Goal: Task Accomplishment & Management: Manage account settings

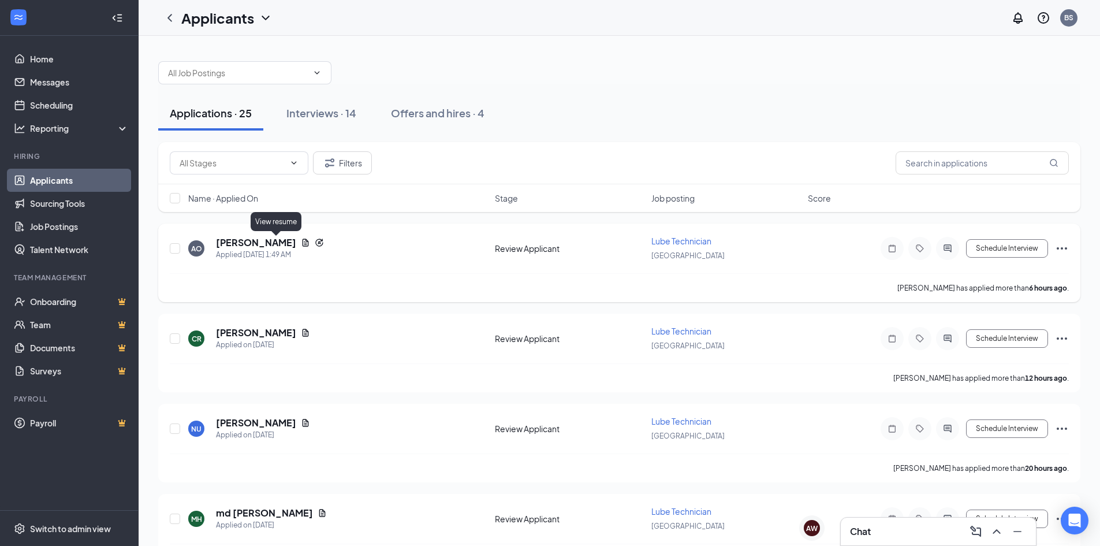
click at [301, 245] on icon "Document" at bounding box center [305, 242] width 9 height 9
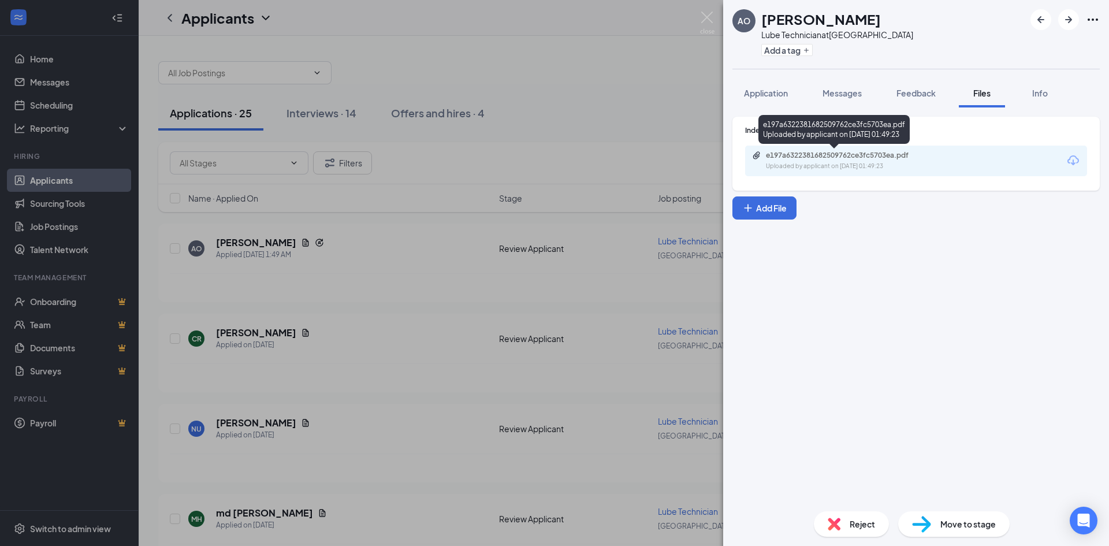
click at [798, 166] on div "Uploaded by applicant on [DATE] 01:49:23" at bounding box center [852, 166] width 173 height 9
click at [584, 43] on div "AO [PERSON_NAME] Lube Technician at [GEOGRAPHIC_DATA] Add a tag Application Mes…" at bounding box center [554, 273] width 1109 height 546
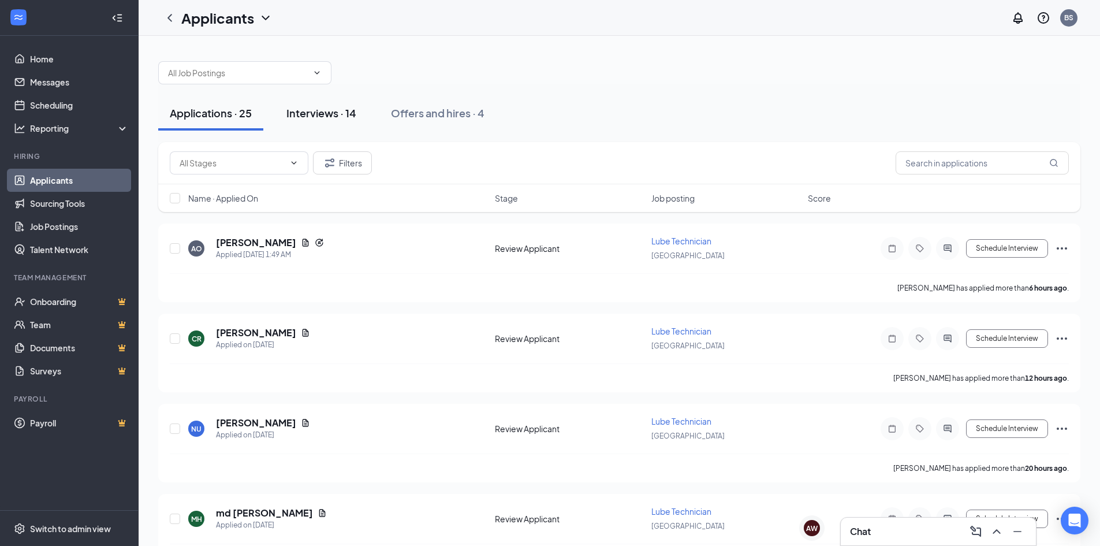
click at [328, 118] on div "Interviews · 14" at bounding box center [321, 113] width 70 height 14
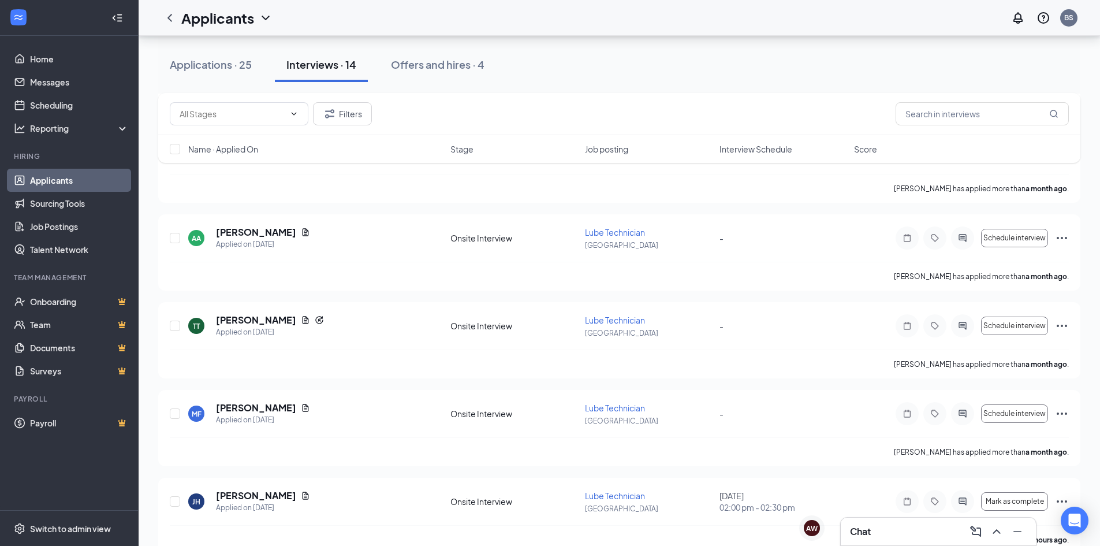
scroll to position [909, 0]
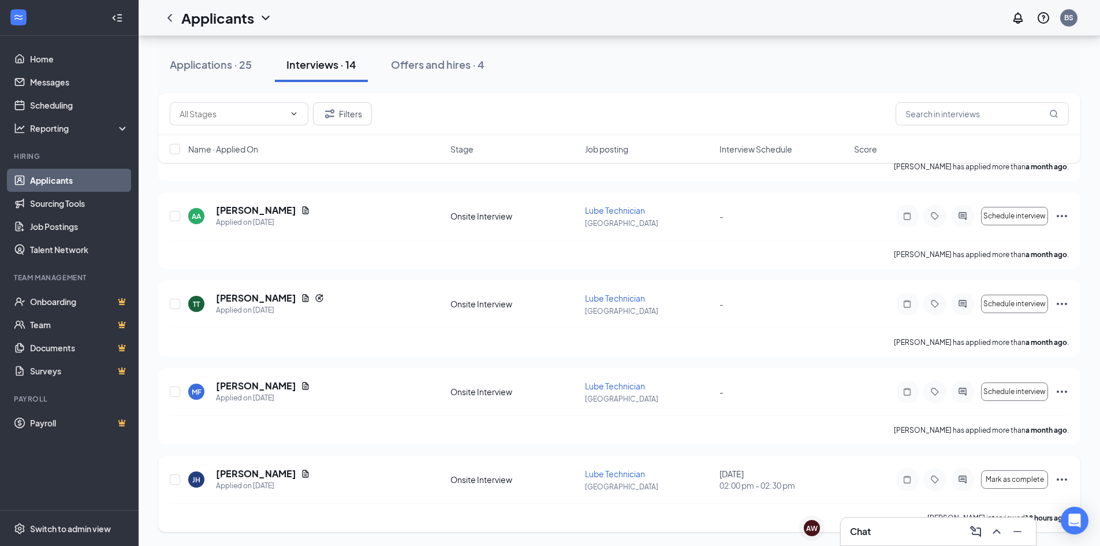
click at [1057, 482] on icon "Ellipses" at bounding box center [1062, 479] width 14 height 14
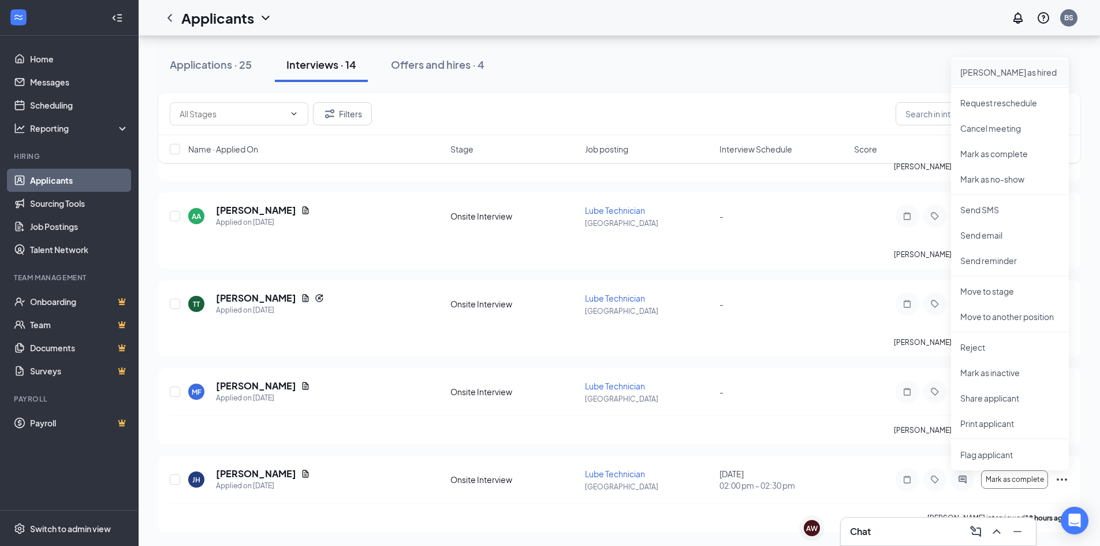
click at [1013, 72] on p "[PERSON_NAME] as hired" at bounding box center [1009, 72] width 99 height 12
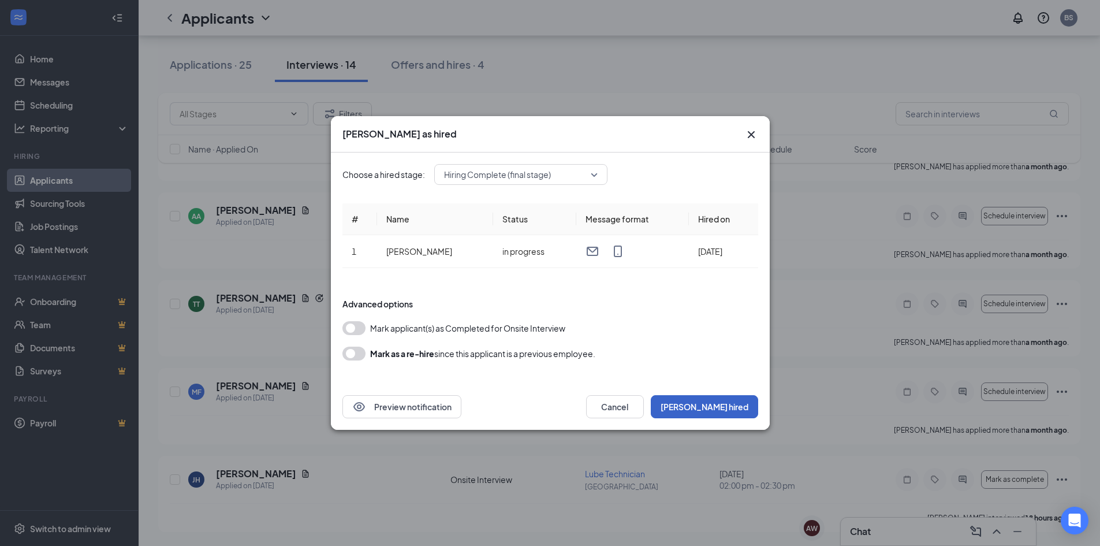
click at [745, 407] on button "[PERSON_NAME] hired" at bounding box center [704, 406] width 107 height 23
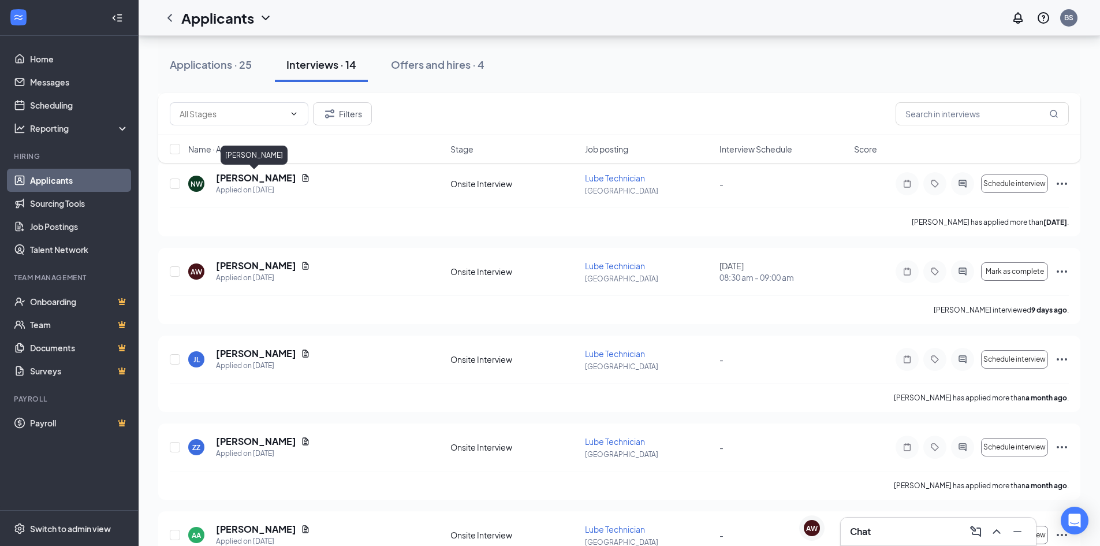
scroll to position [359, 0]
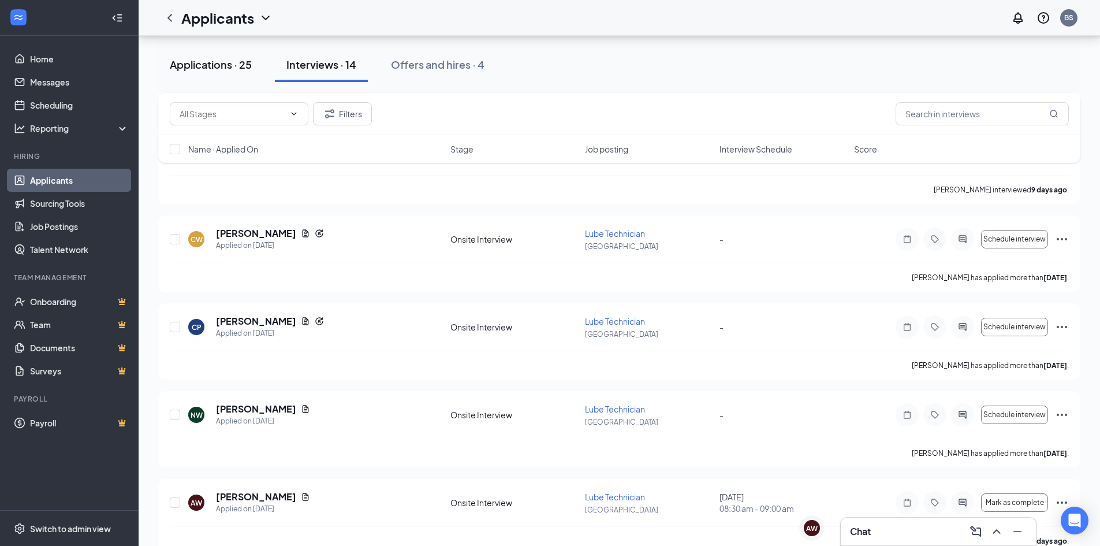
click at [230, 63] on div "Applications · 25" at bounding box center [211, 64] width 82 height 14
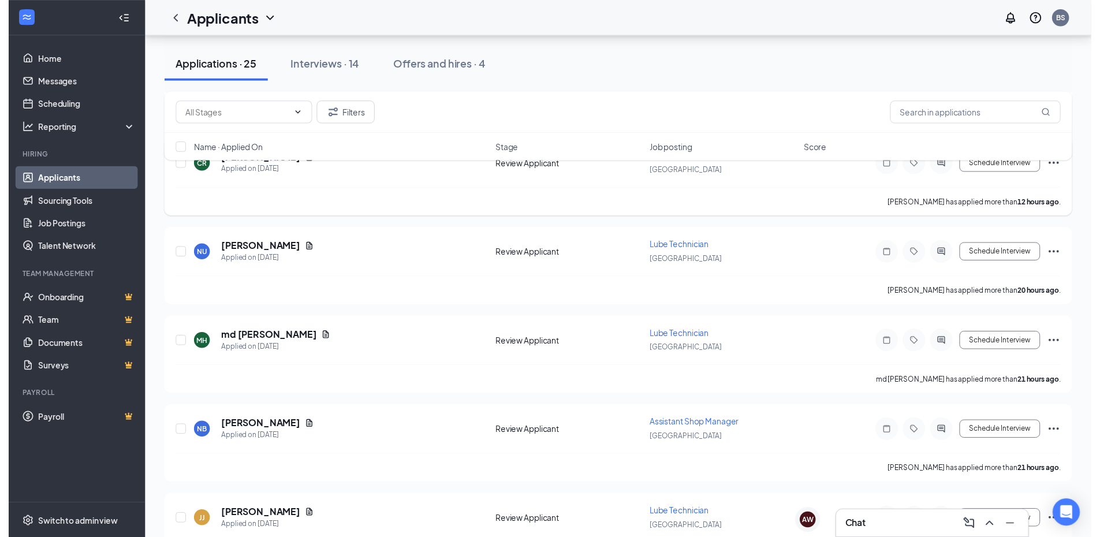
scroll to position [115, 0]
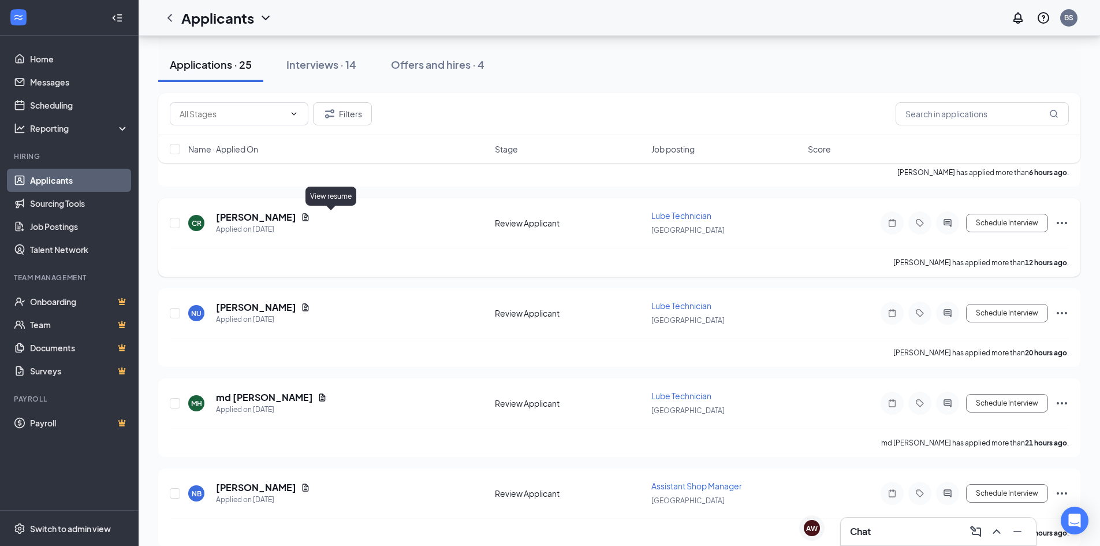
click at [310, 218] on icon "Document" at bounding box center [305, 216] width 9 height 9
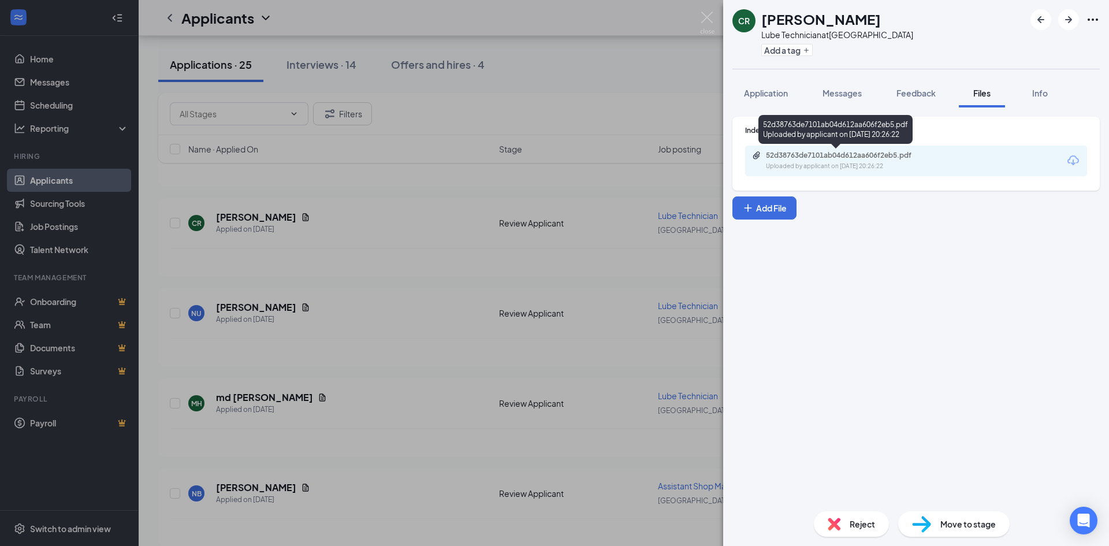
click at [824, 168] on div "Uploaded by applicant on [DATE] 20:26:22" at bounding box center [852, 166] width 173 height 9
click at [658, 99] on div "CR [PERSON_NAME] Lube Technician at [GEOGRAPHIC_DATA] Add a tag Application Mes…" at bounding box center [554, 273] width 1109 height 546
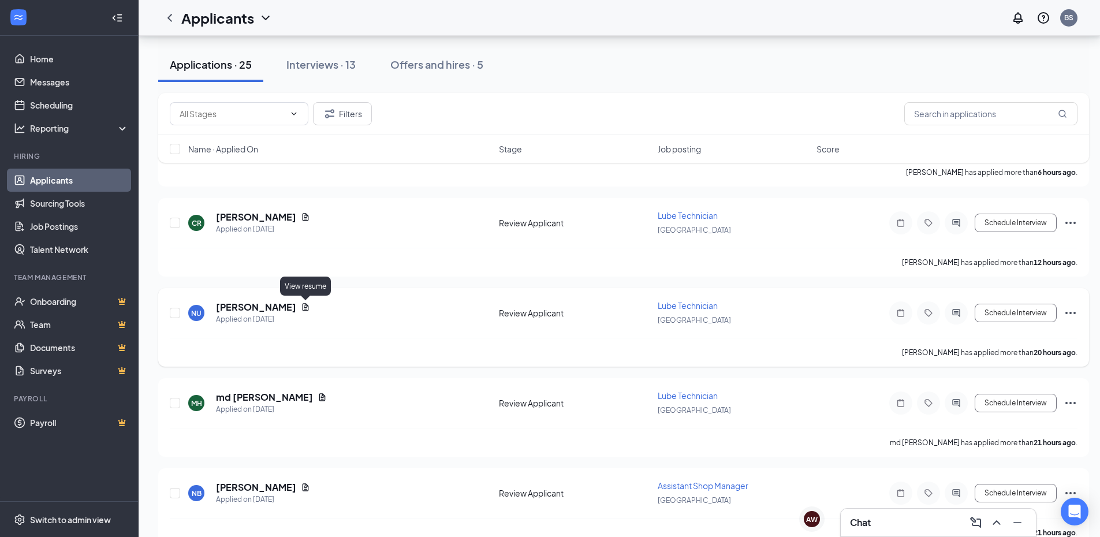
click at [307, 307] on icon "Document" at bounding box center [306, 307] width 6 height 8
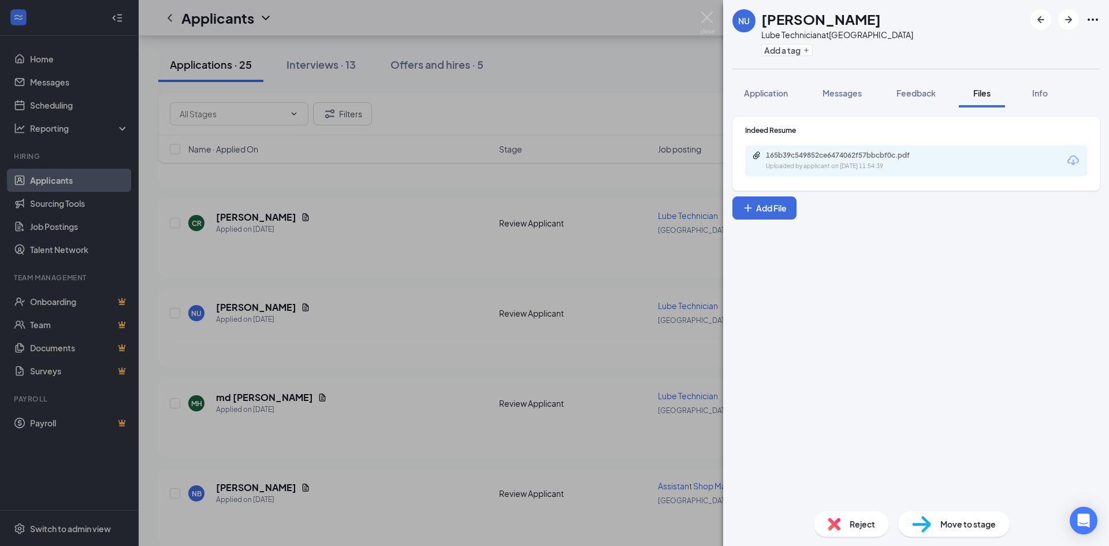
drag, startPoint x: 812, startPoint y: 148, endPoint x: 807, endPoint y: 154, distance: 7.9
click at [807, 154] on div "165b39c549852ce6474062f57bbcbf0c.pdf Uploaded by applicant on [DATE] 11:54:39" at bounding box center [916, 161] width 342 height 31
click at [807, 156] on div "165b39c549852ce6474062f57bbcbf0c.pdf" at bounding box center [847, 155] width 162 height 9
click at [770, 100] on button "Application" at bounding box center [765, 93] width 67 height 29
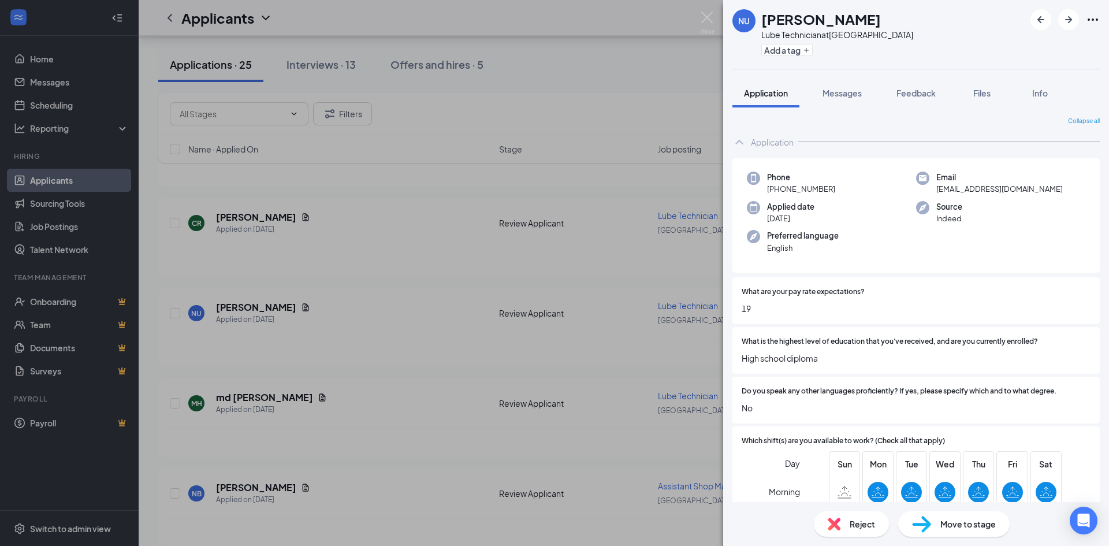
click at [694, 11] on div "NU [PERSON_NAME] Technician at [GEOGRAPHIC_DATA] Add a tag Application Messages…" at bounding box center [554, 273] width 1109 height 546
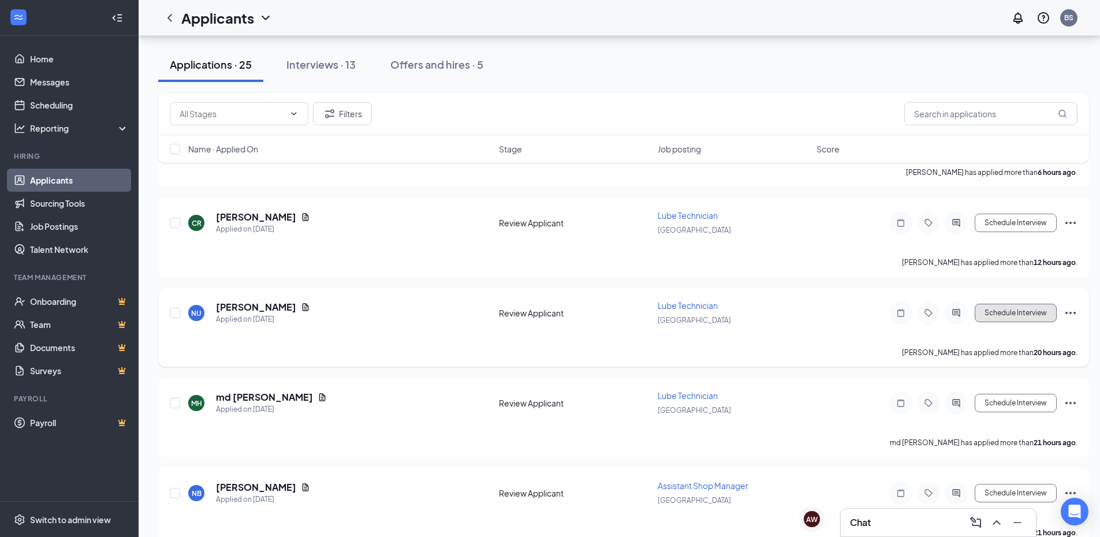
click at [1002, 311] on button "Schedule Interview" at bounding box center [1016, 313] width 82 height 18
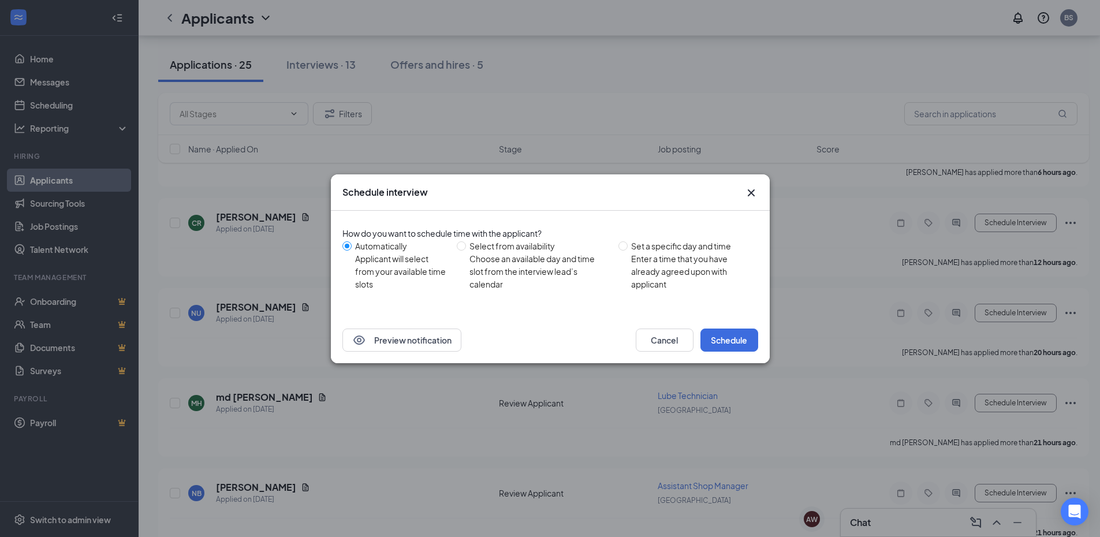
click at [747, 195] on icon "Cross" at bounding box center [751, 193] width 14 height 14
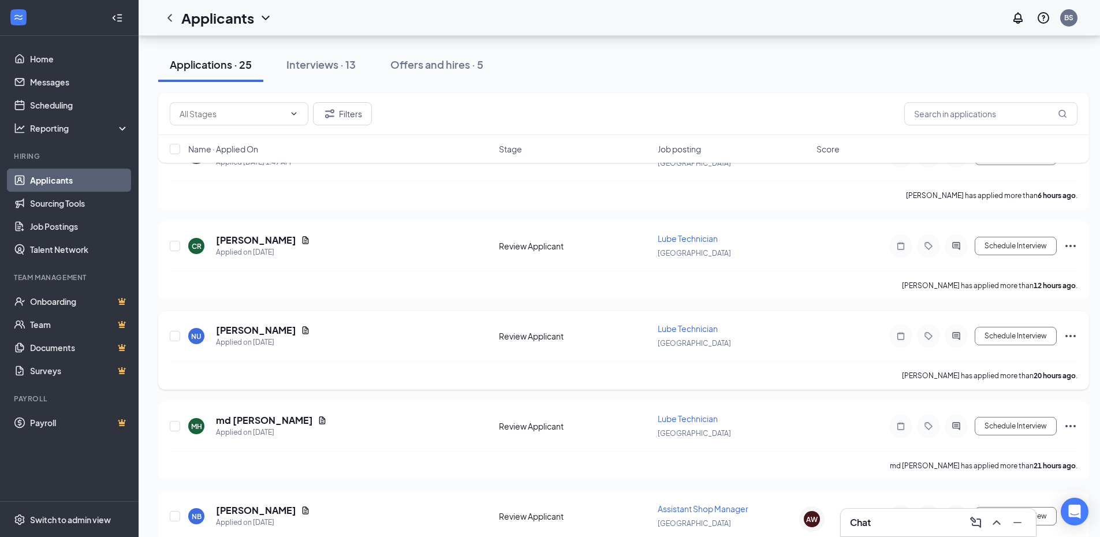
scroll to position [115, 0]
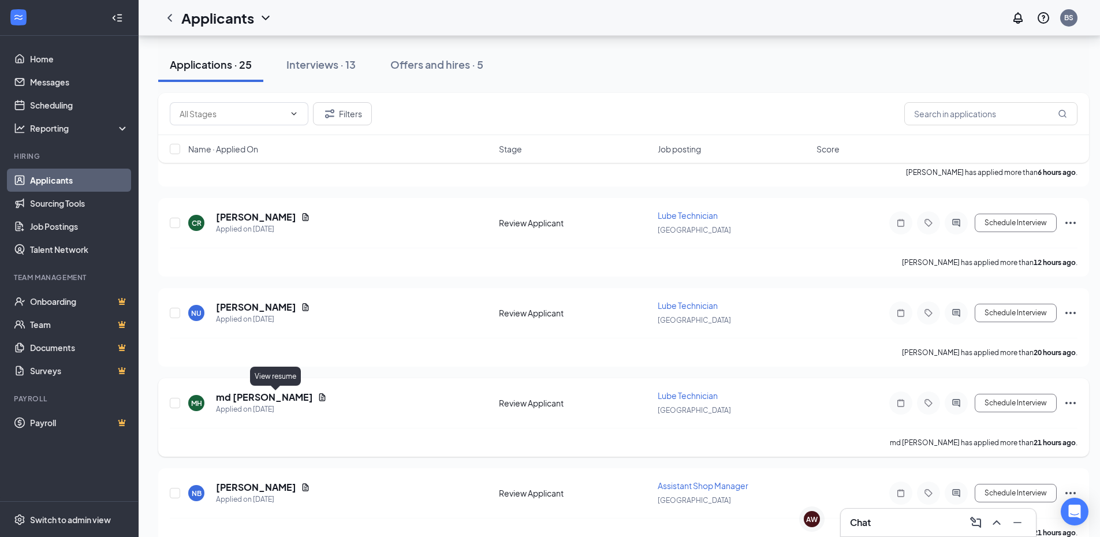
click at [318, 393] on icon "Document" at bounding box center [322, 397] width 9 height 9
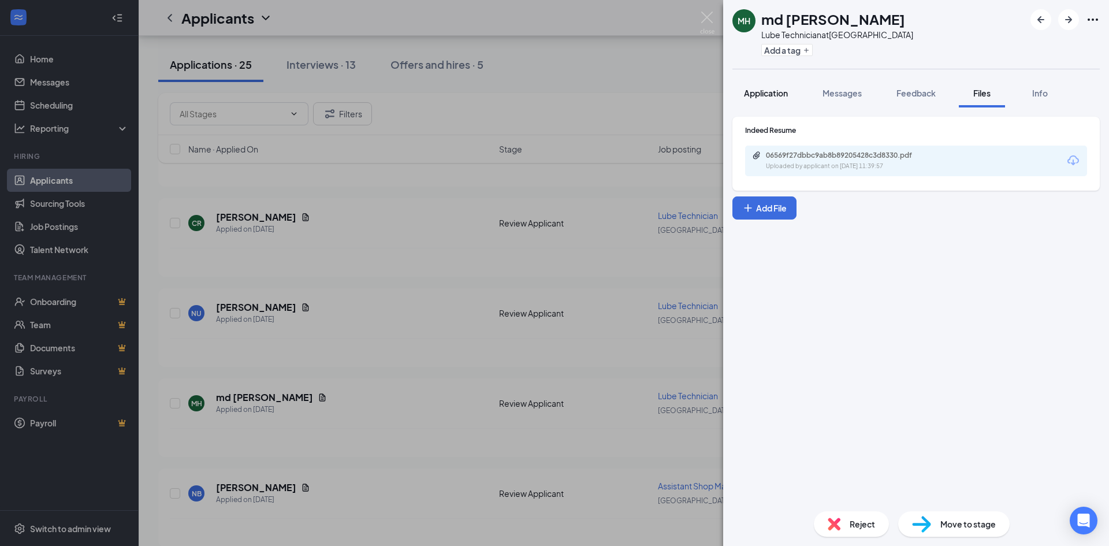
click at [756, 95] on span "Application" at bounding box center [766, 93] width 44 height 10
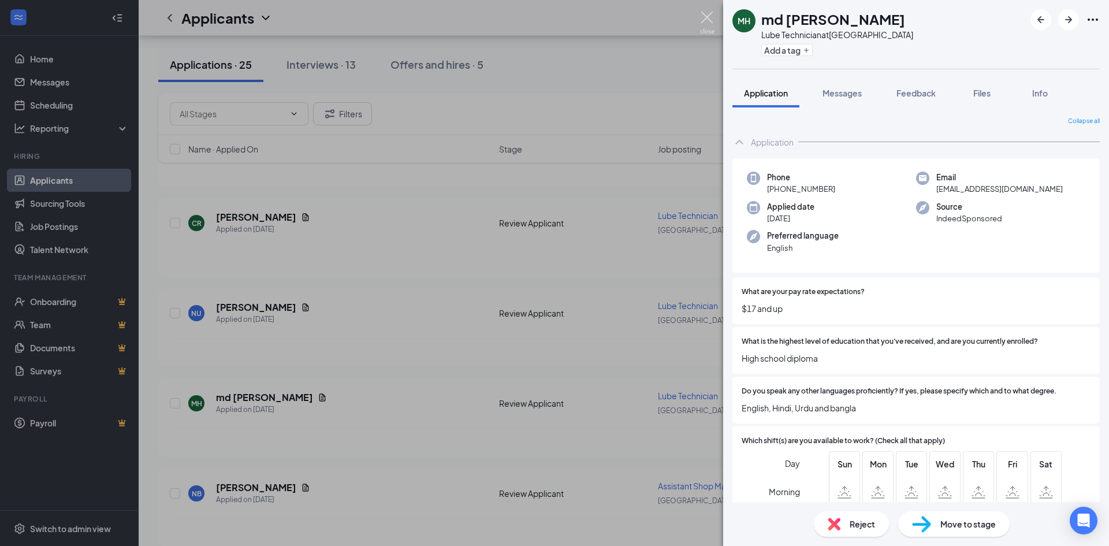
click at [710, 20] on img at bounding box center [707, 23] width 14 height 23
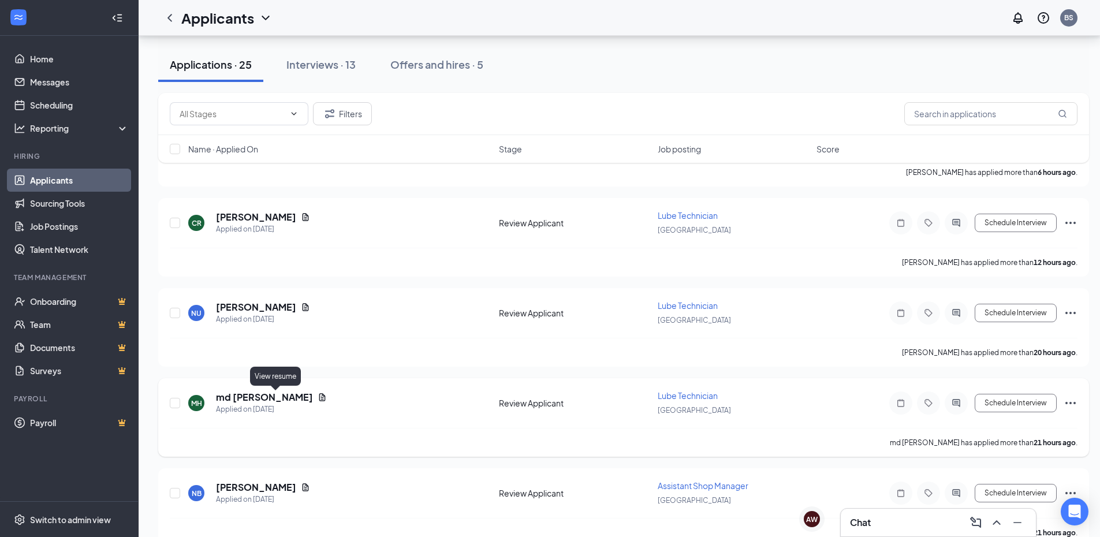
click at [318, 400] on icon "Document" at bounding box center [322, 397] width 9 height 9
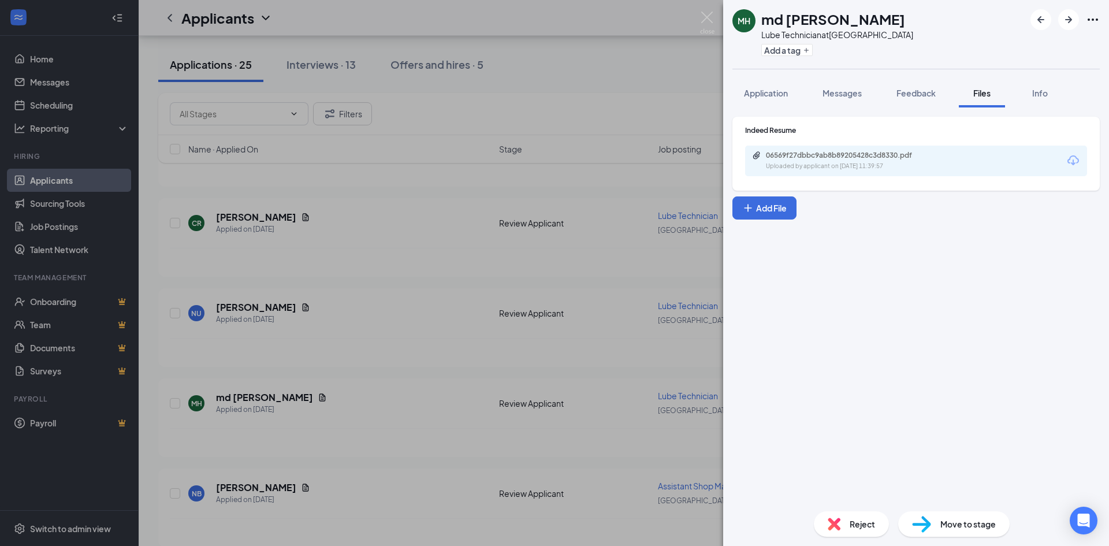
click at [953, 168] on div "06569f27dbbc9ab8b89205428c3d8330.pdf Uploaded by applicant on [DATE] 11:39:57" at bounding box center [916, 161] width 342 height 31
click at [872, 163] on div "Uploaded by applicant on [DATE] 11:39:57" at bounding box center [852, 166] width 173 height 9
click at [435, 372] on div "MH md [PERSON_NAME] Technician at [GEOGRAPHIC_DATA] Add a tag Application Messa…" at bounding box center [554, 273] width 1109 height 546
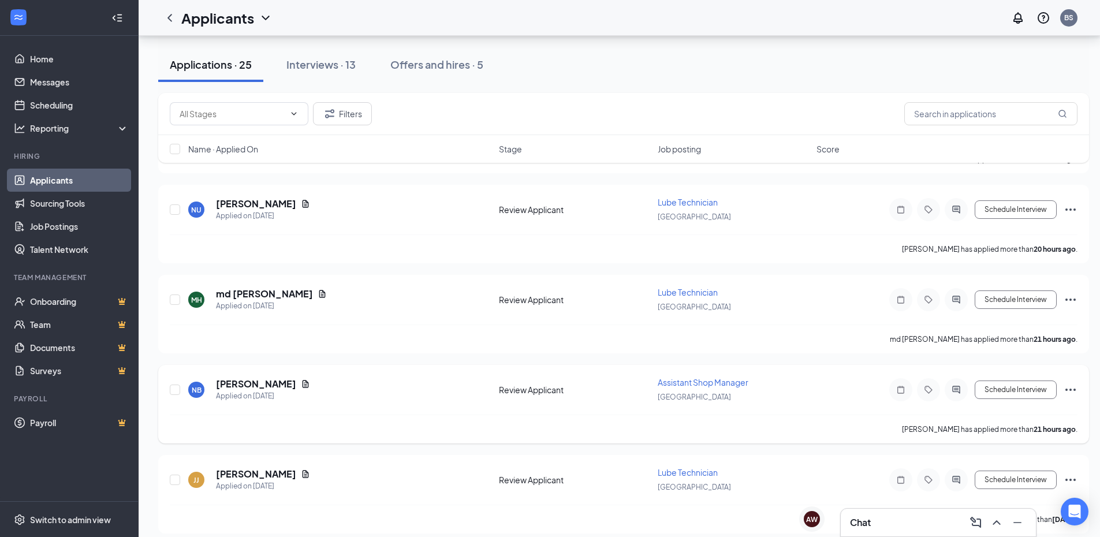
scroll to position [231, 0]
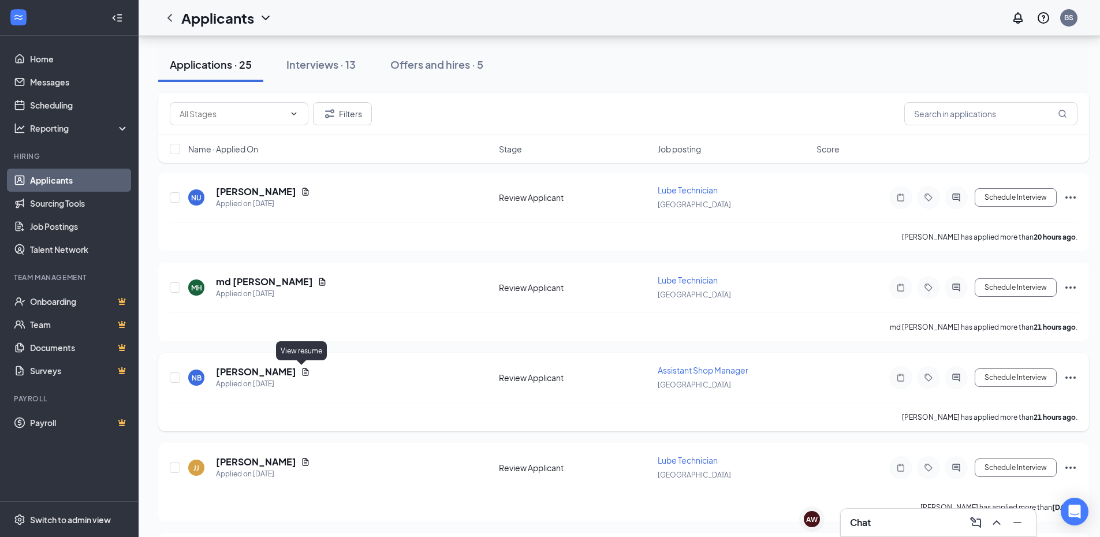
click at [303, 371] on icon "Document" at bounding box center [306, 372] width 6 height 8
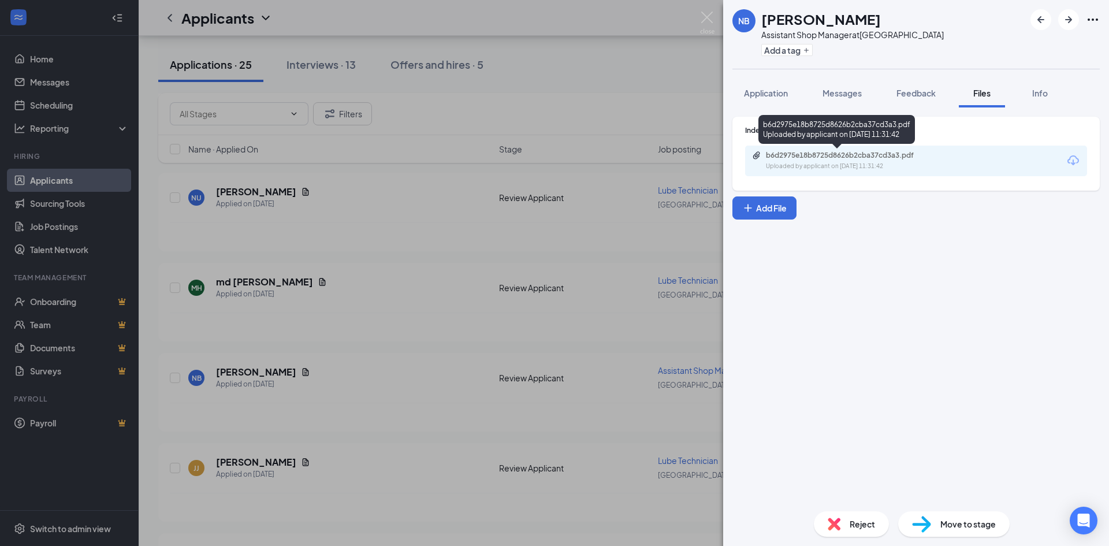
click at [841, 161] on div "b6d2975e18b8725d8626b2cba37cd3a3.pdf Uploaded by applicant on [DATE] 11:31:42" at bounding box center [845, 161] width 187 height 20
click at [444, 438] on div "NB [PERSON_NAME] Assistant Shop Manager at [GEOGRAPHIC_DATA] Add a tag Applicat…" at bounding box center [554, 273] width 1109 height 546
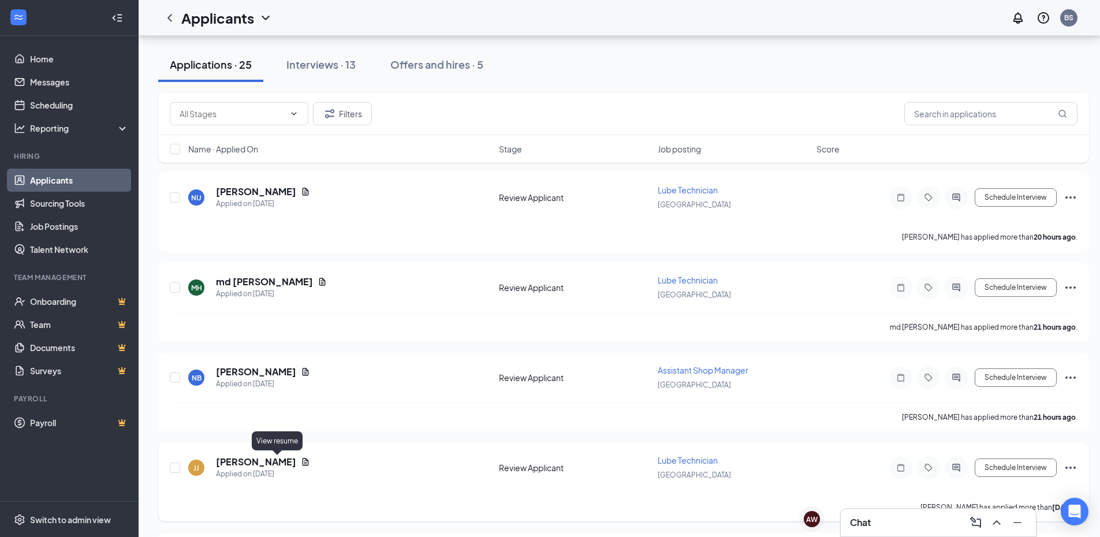
click at [301, 460] on icon "Document" at bounding box center [305, 461] width 9 height 9
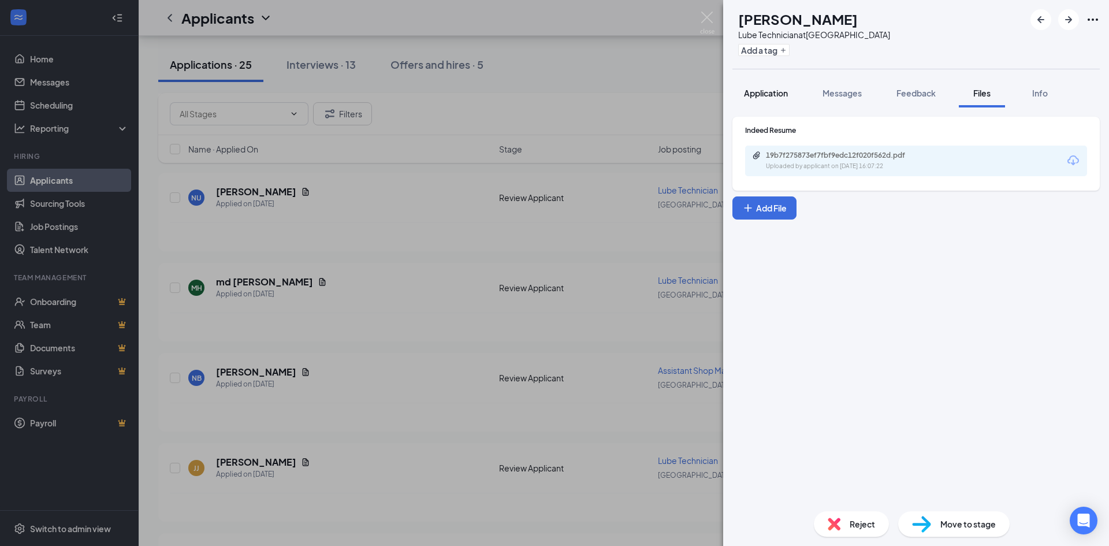
click at [787, 90] on span "Application" at bounding box center [766, 93] width 44 height 10
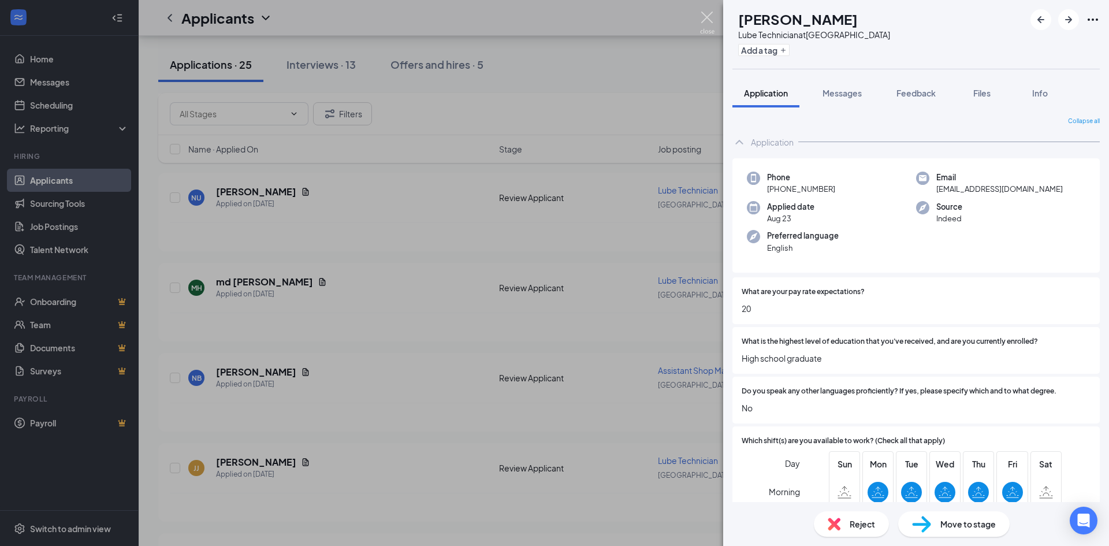
click at [703, 18] on img at bounding box center [707, 23] width 14 height 23
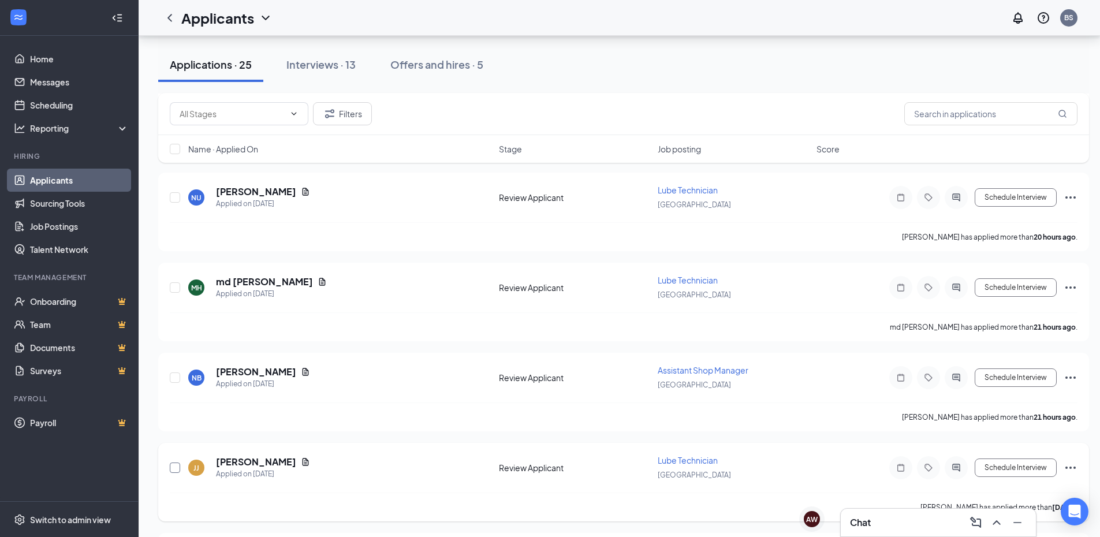
click at [175, 467] on input "checkbox" at bounding box center [175, 468] width 10 height 10
checkbox input "true"
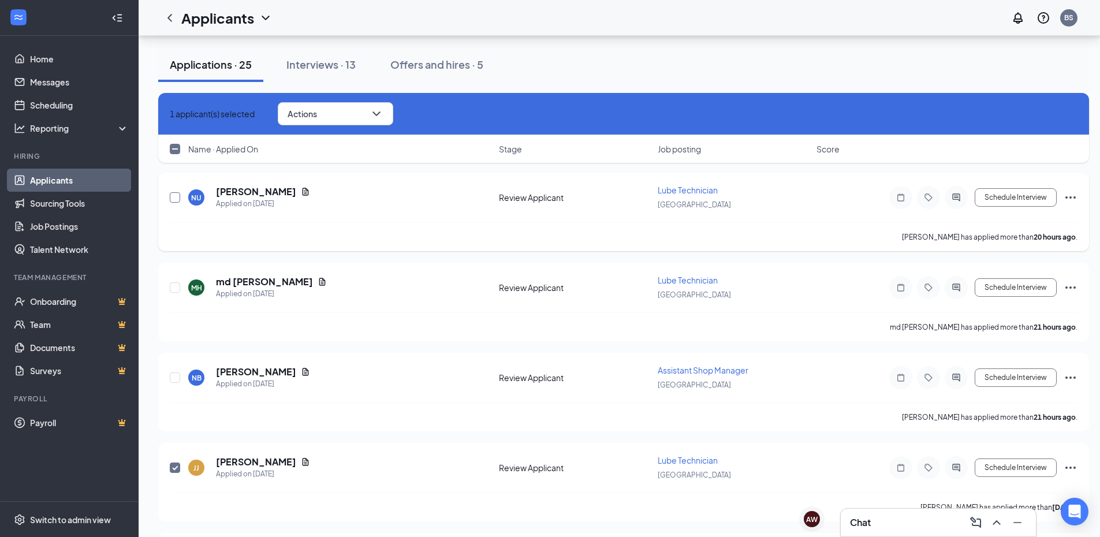
click at [175, 197] on input "checkbox" at bounding box center [175, 197] width 10 height 10
checkbox input "true"
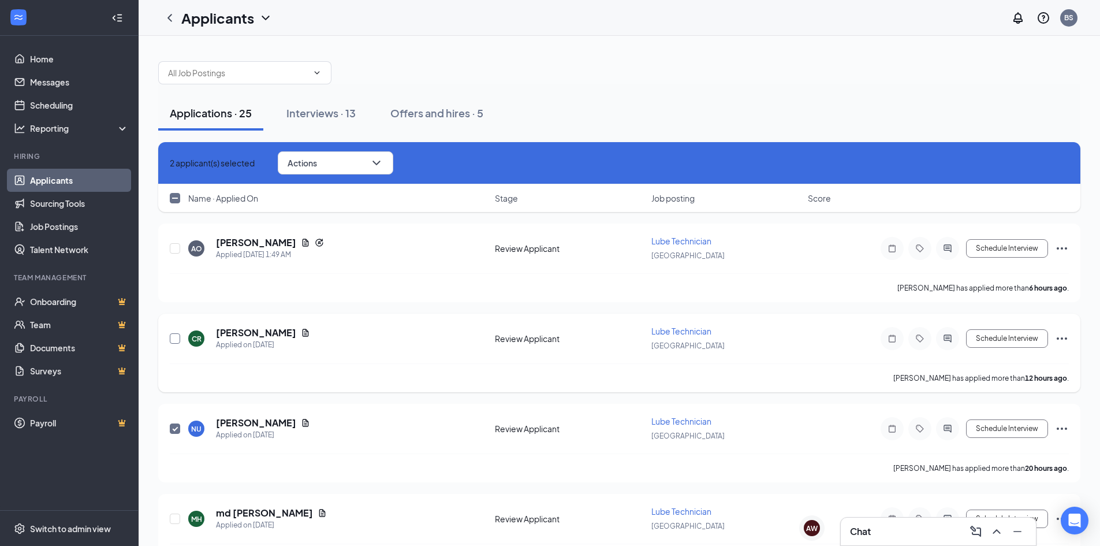
click at [173, 342] on input "checkbox" at bounding box center [175, 338] width 10 height 10
click at [383, 166] on icon "ChevronDown" at bounding box center [377, 163] width 14 height 14
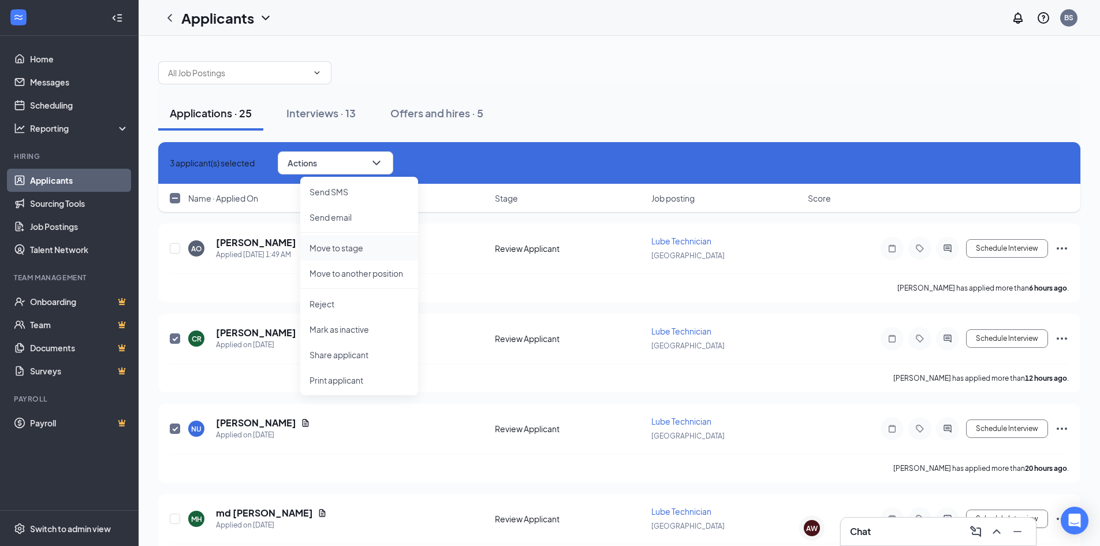
click at [378, 258] on li "Move to stage" at bounding box center [359, 247] width 118 height 25
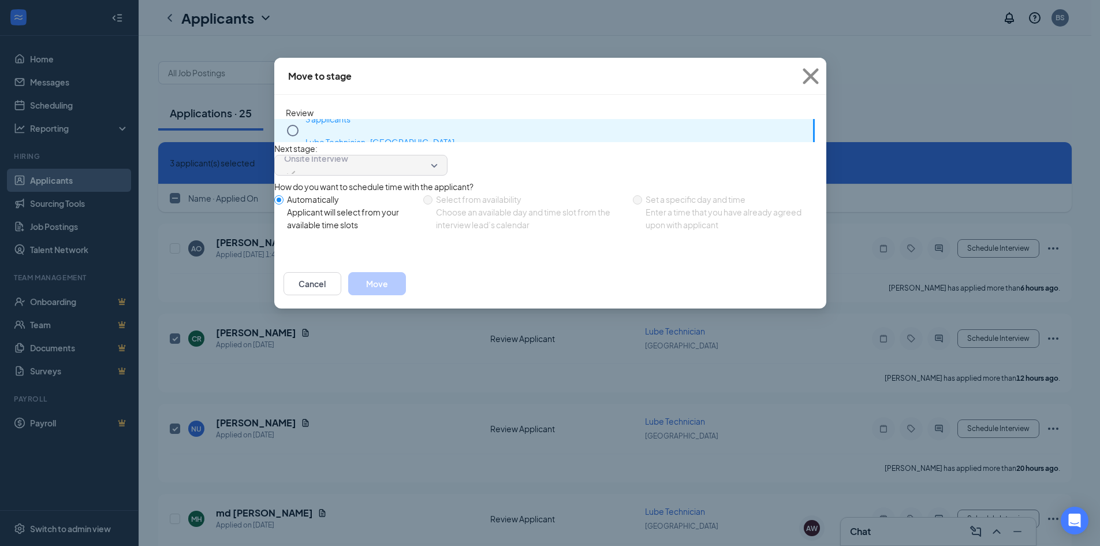
click at [299, 130] on icon "Circle" at bounding box center [293, 131] width 14 height 14
click at [296, 134] on icon "Circle" at bounding box center [293, 131] width 12 height 12
click at [816, 74] on icon "Cross" at bounding box center [810, 76] width 31 height 31
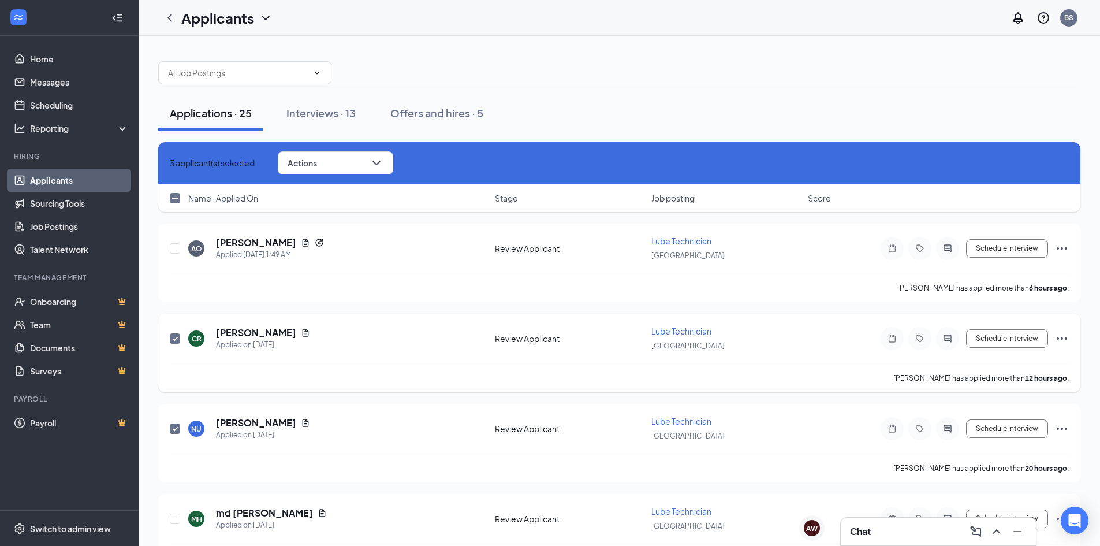
click at [172, 341] on input "checkbox" at bounding box center [175, 338] width 10 height 10
checkbox input "false"
click at [173, 426] on input "checkbox" at bounding box center [175, 428] width 10 height 10
checkbox input "false"
click at [1005, 341] on button "Schedule Interview" at bounding box center [1007, 338] width 82 height 18
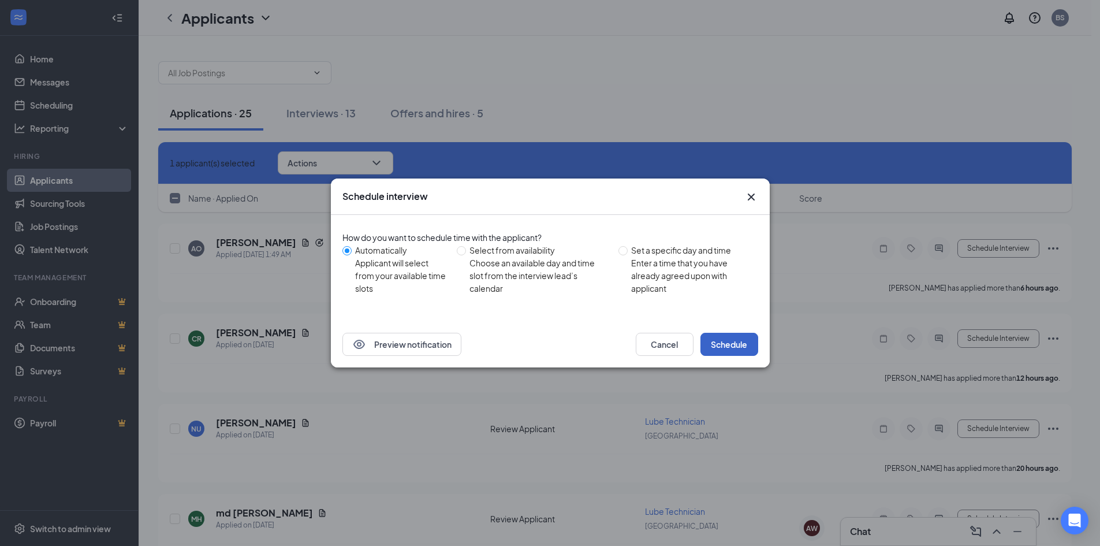
click at [736, 335] on button "Schedule" at bounding box center [729, 344] width 58 height 23
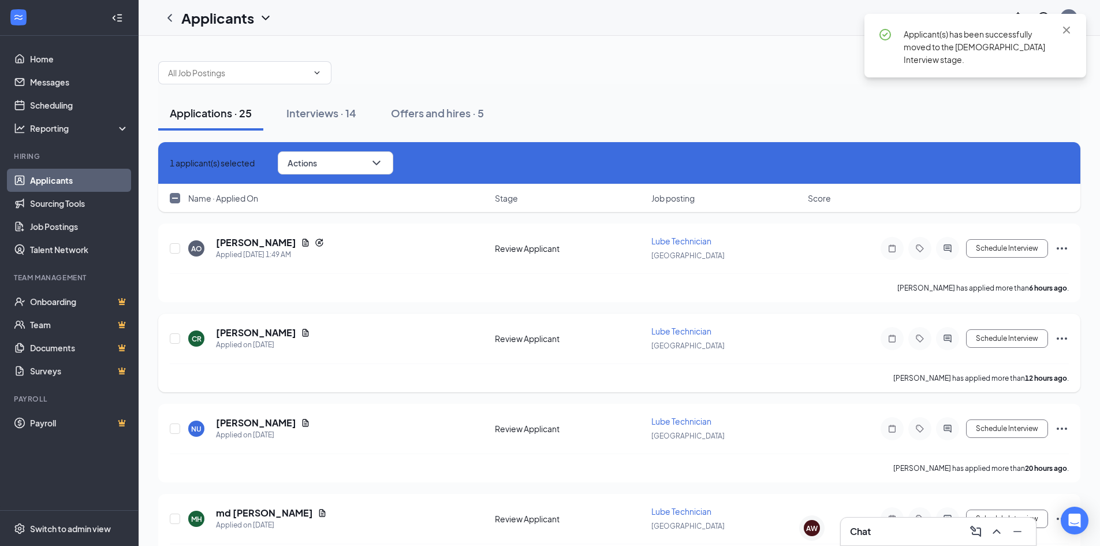
checkbox input "true"
checkbox input "false"
click at [1028, 343] on button "Schedule Interview" at bounding box center [1007, 338] width 82 height 18
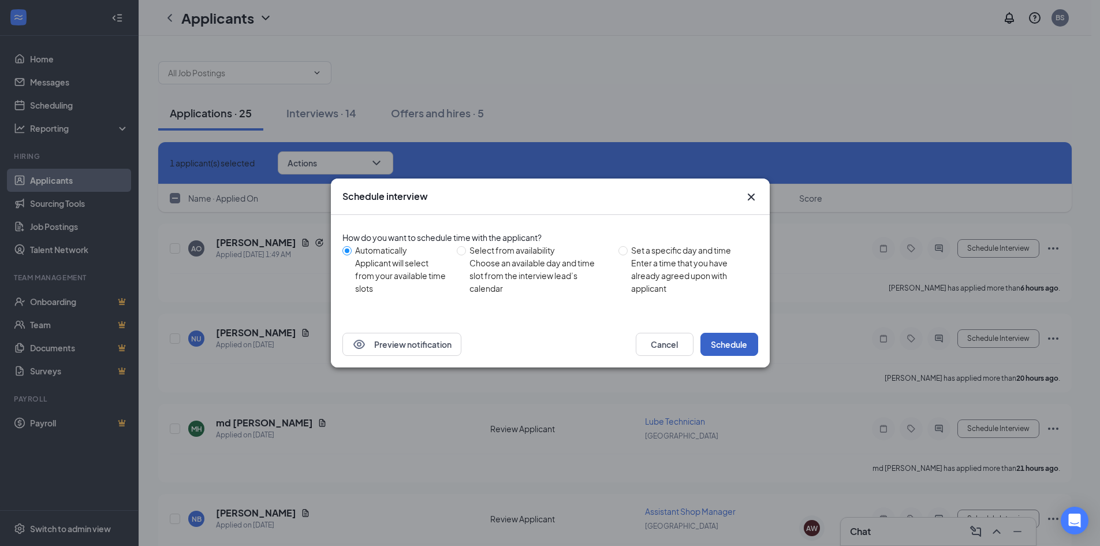
click at [706, 337] on button "Schedule" at bounding box center [729, 344] width 58 height 23
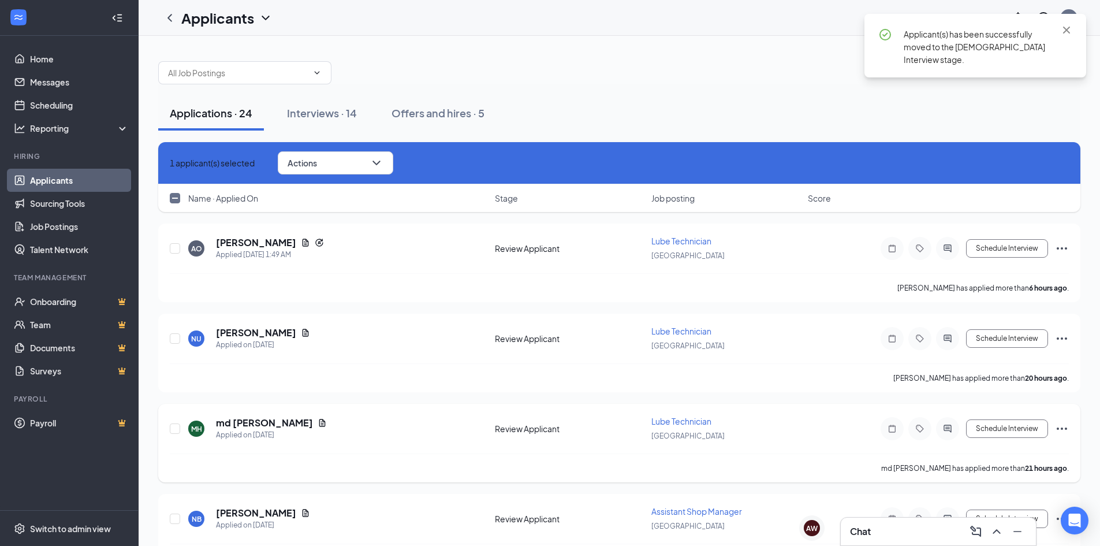
checkbox input "true"
checkbox input "false"
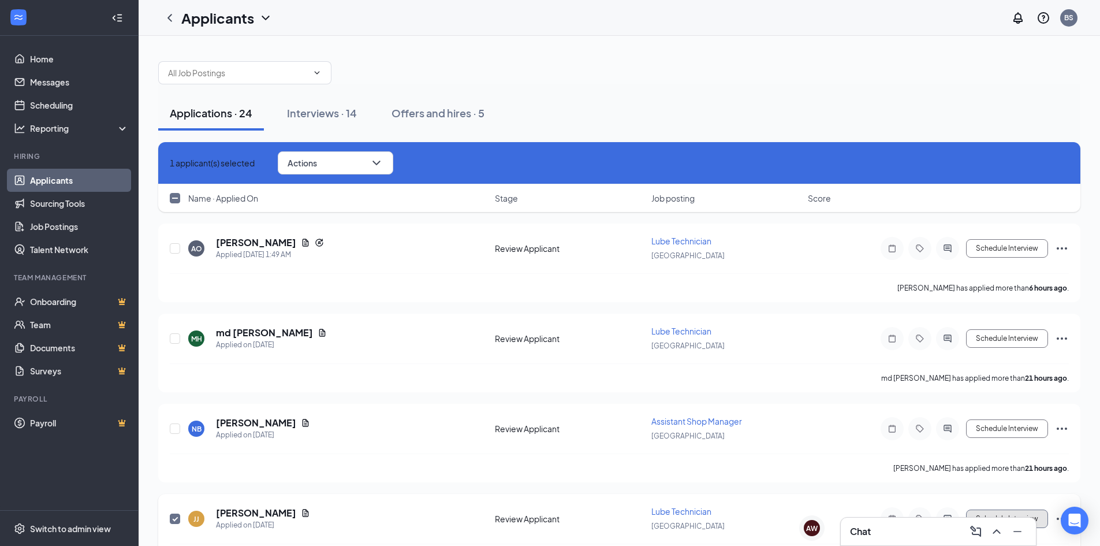
click at [1032, 512] on button "Schedule Interview" at bounding box center [1007, 518] width 82 height 18
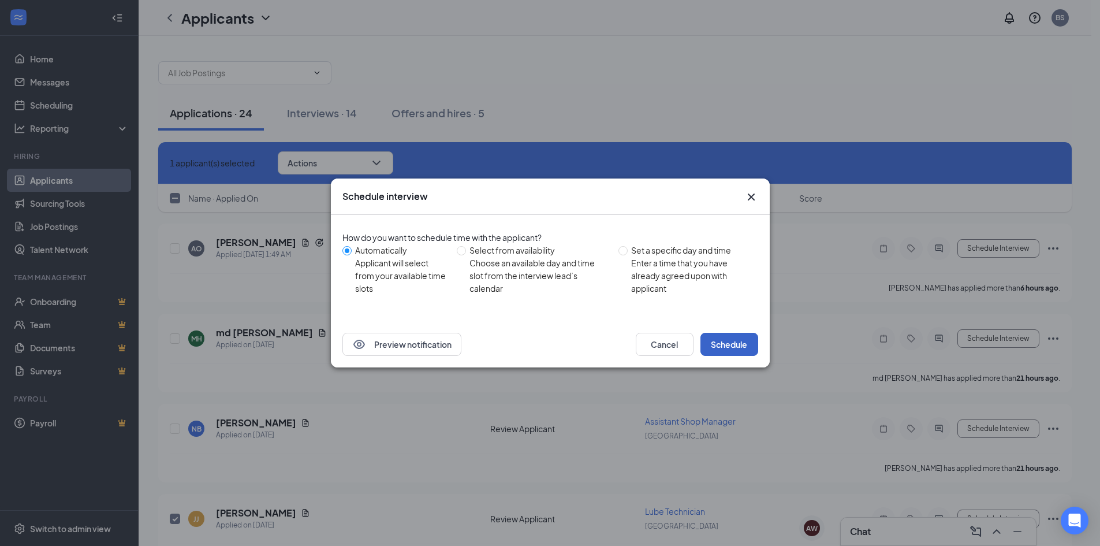
click at [724, 346] on button "Schedule" at bounding box center [729, 344] width 58 height 23
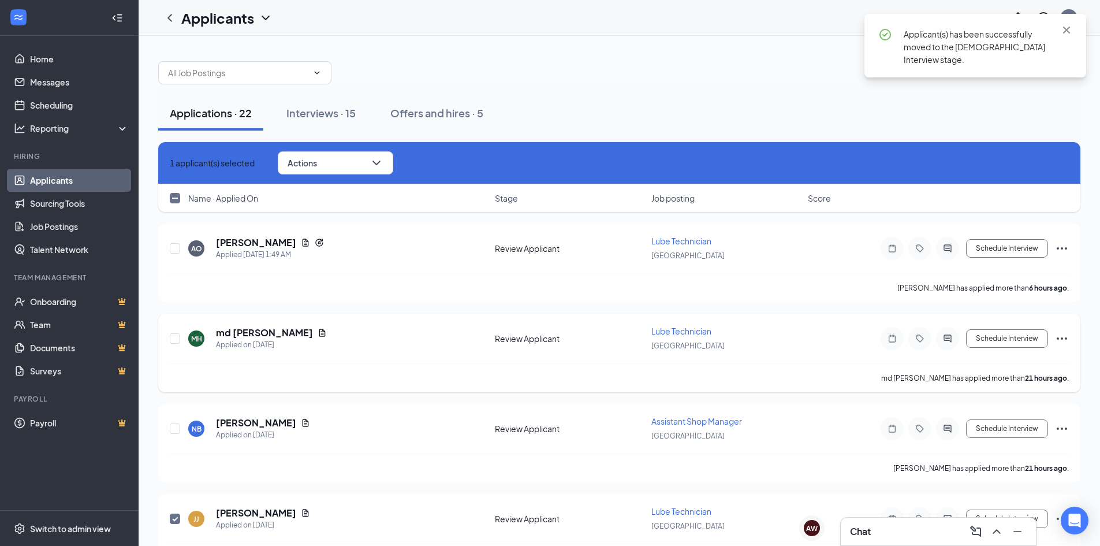
checkbox input "false"
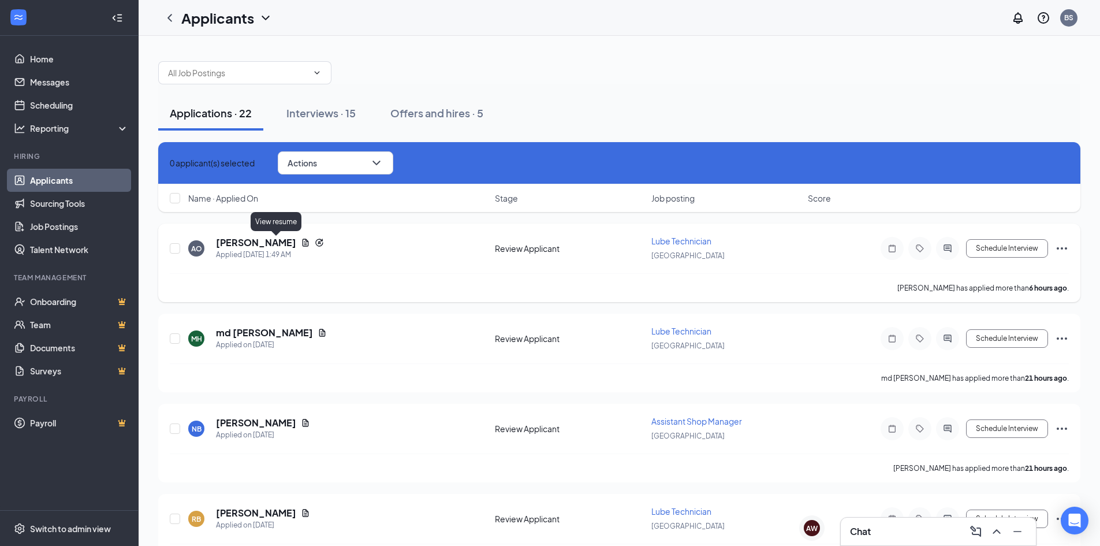
click at [303, 243] on icon "Document" at bounding box center [306, 242] width 6 height 8
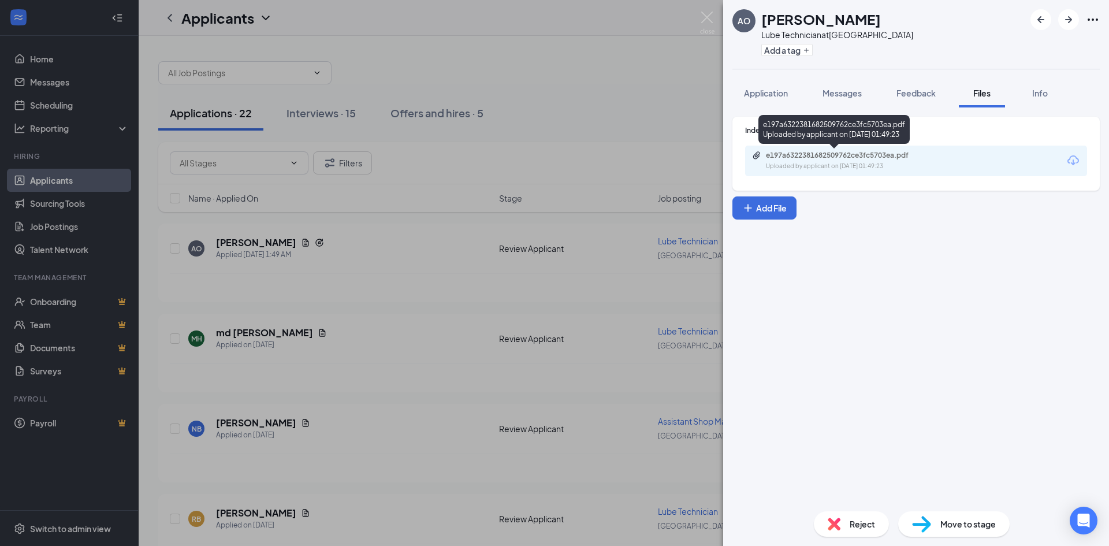
click at [850, 167] on div "Uploaded by applicant on [DATE] 01:49:23" at bounding box center [852, 166] width 173 height 9
drag, startPoint x: 440, startPoint y: 192, endPoint x: 344, endPoint y: 278, distance: 128.8
click at [435, 200] on div "AO [PERSON_NAME] Lube Technician at [GEOGRAPHIC_DATA] Add a tag Application Mes…" at bounding box center [554, 273] width 1109 height 546
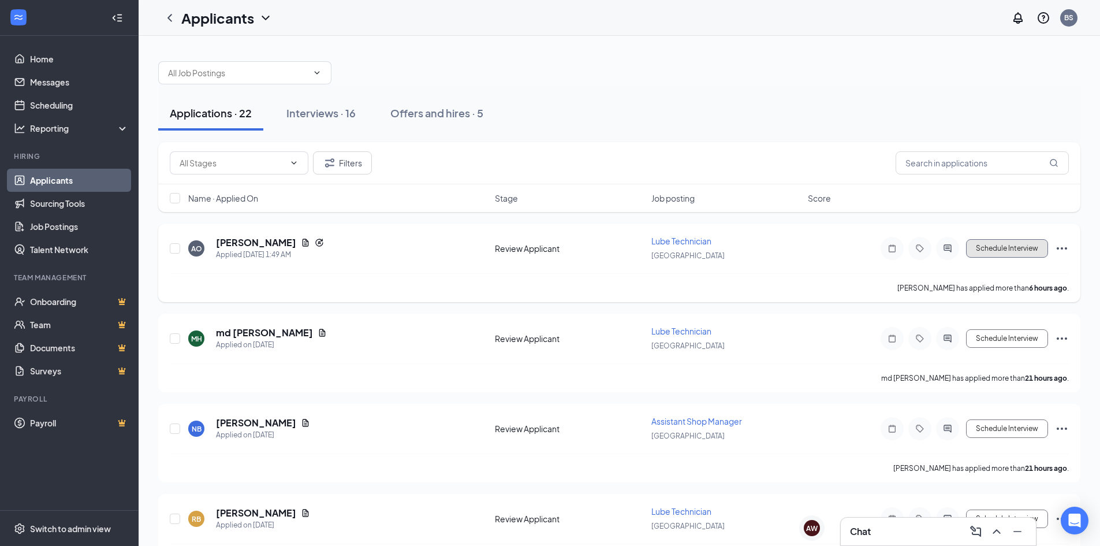
click at [998, 248] on button "Schedule Interview" at bounding box center [1007, 248] width 82 height 18
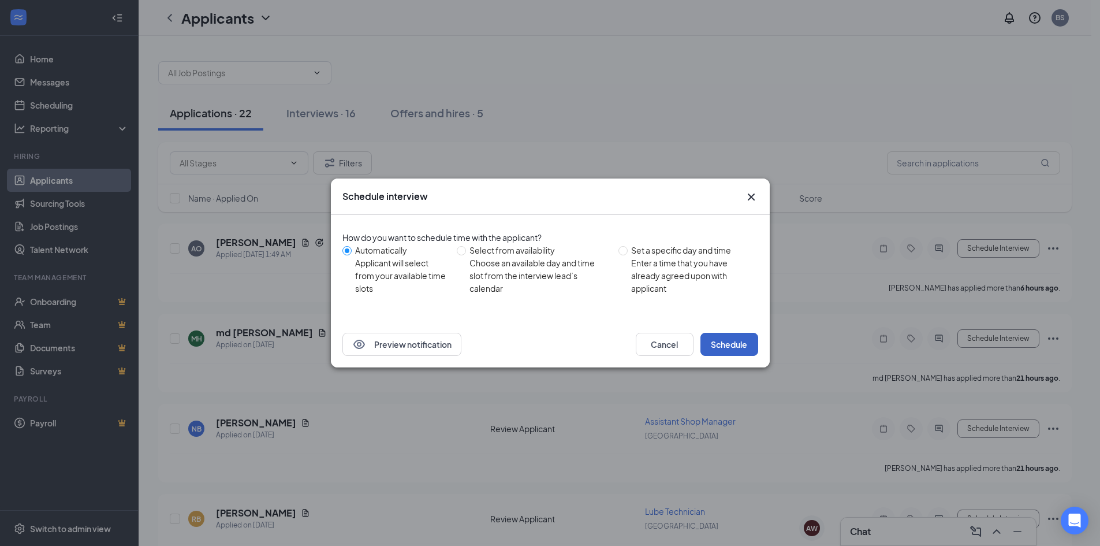
click at [725, 348] on button "Schedule" at bounding box center [729, 344] width 58 height 23
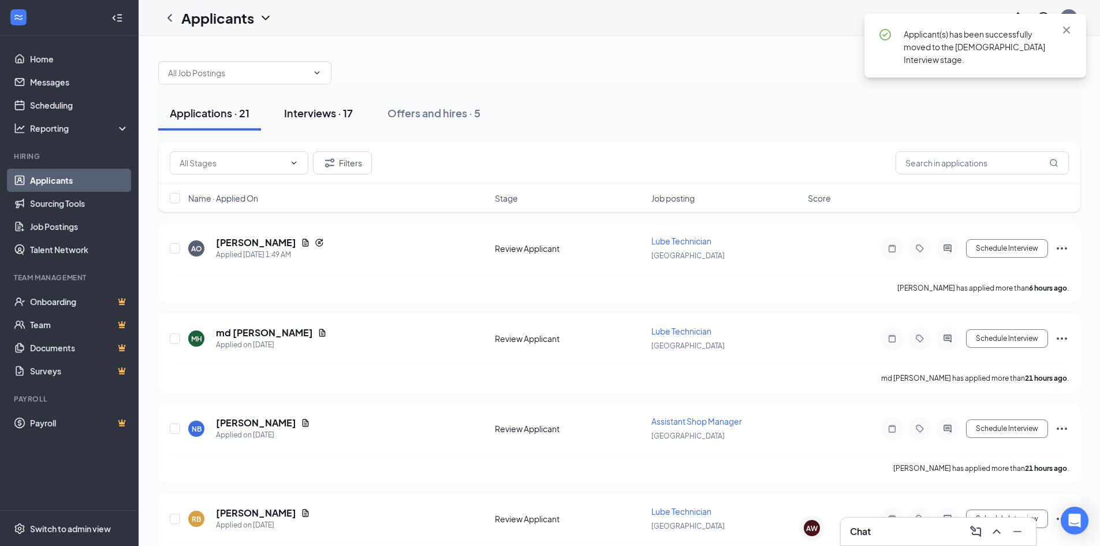
click at [339, 104] on button "Interviews · 17" at bounding box center [319, 113] width 92 height 35
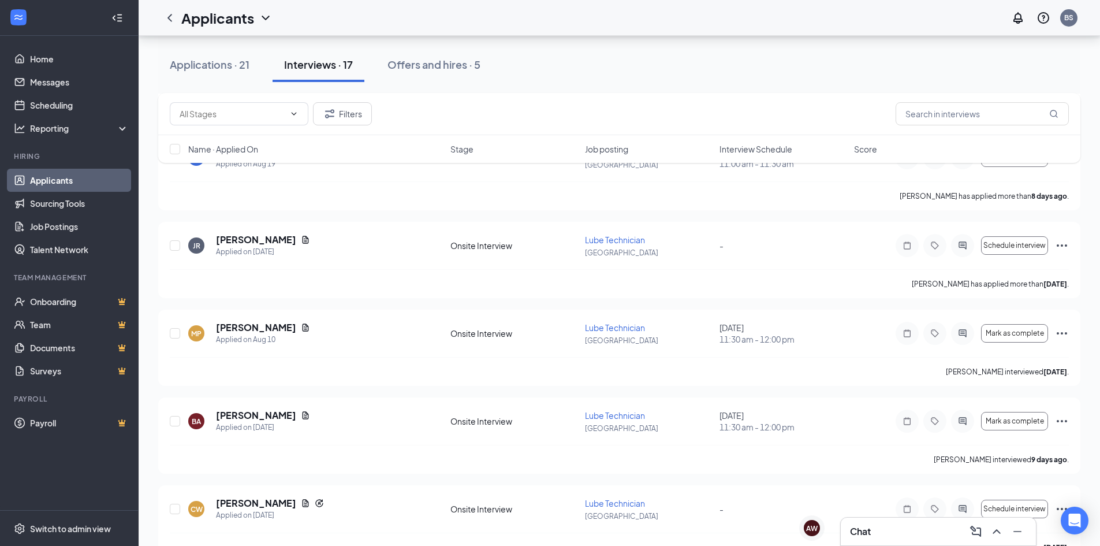
scroll to position [422, 0]
